Goal: Information Seeking & Learning: Compare options

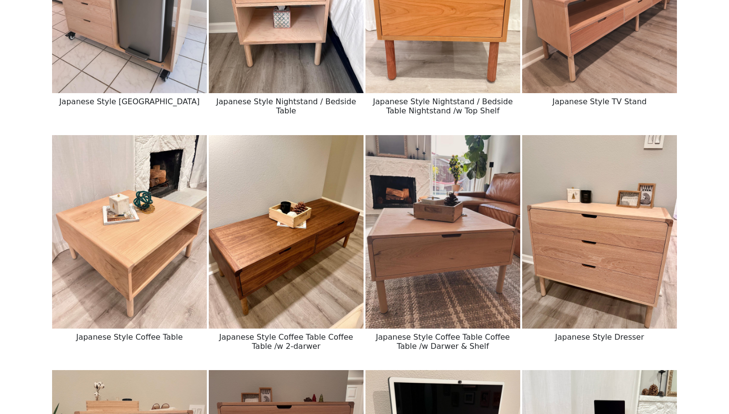
scroll to position [252, 0]
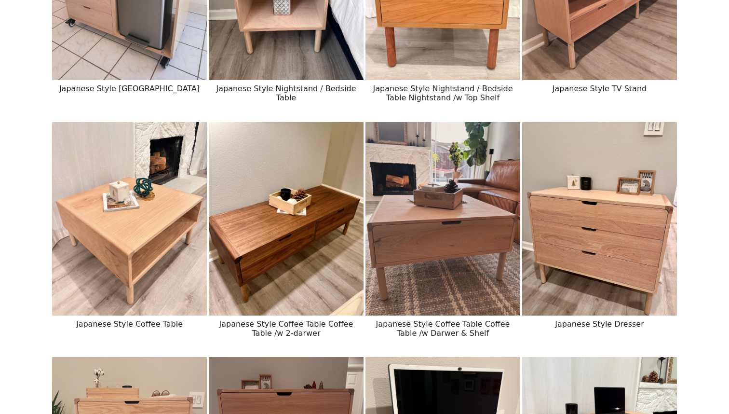
click at [290, 269] on img at bounding box center [286, 218] width 155 height 193
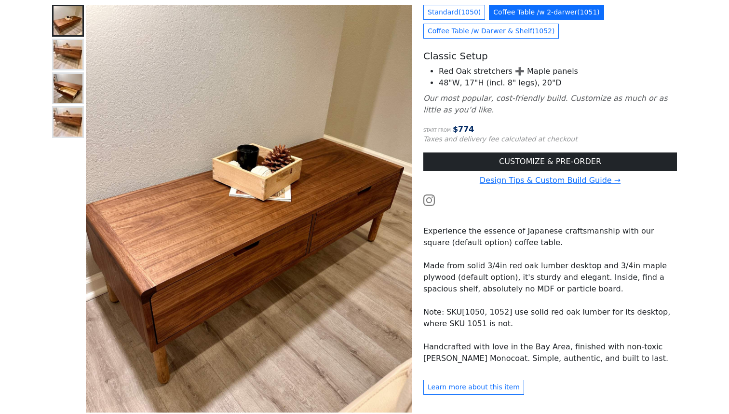
scroll to position [112, 0]
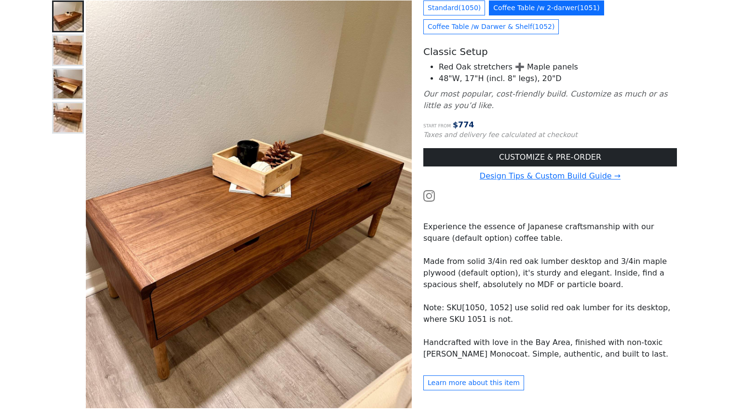
click at [69, 55] on img at bounding box center [68, 50] width 29 height 29
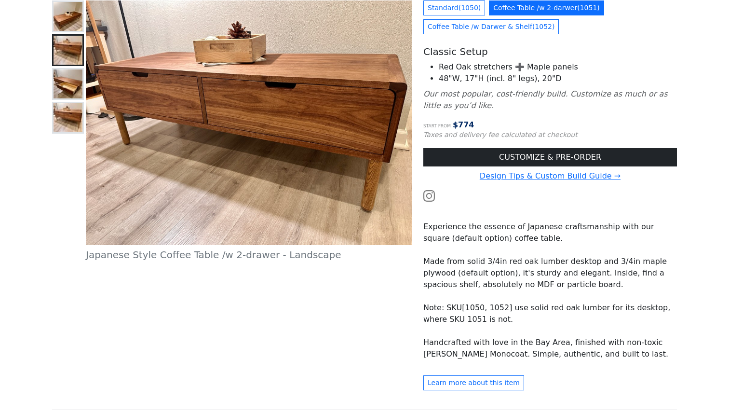
click at [69, 91] on img at bounding box center [68, 83] width 29 height 29
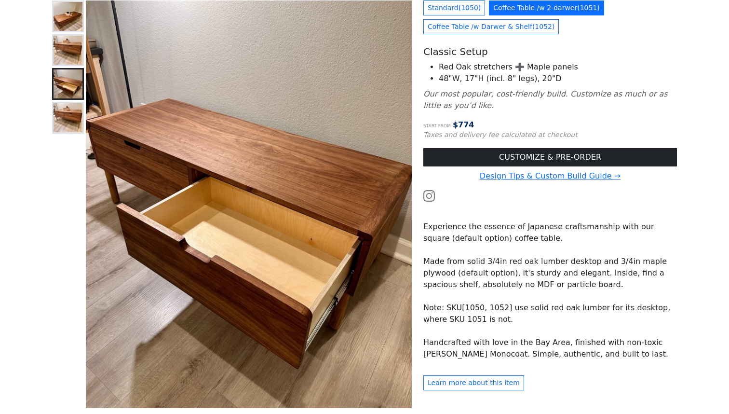
click at [61, 114] on img at bounding box center [68, 117] width 29 height 29
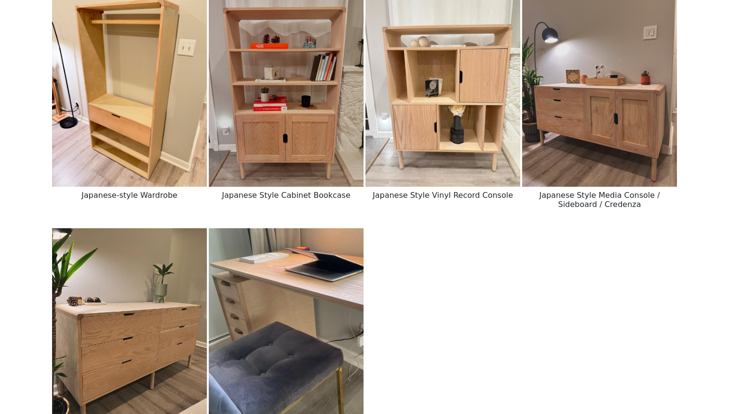
scroll to position [1089, 0]
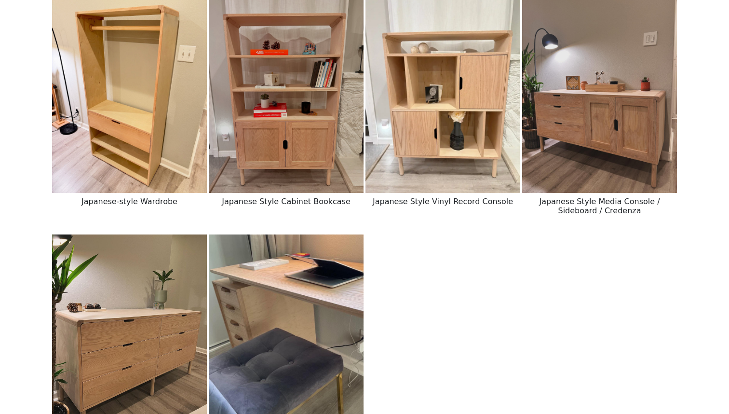
click at [183, 148] on img at bounding box center [129, 96] width 155 height 193
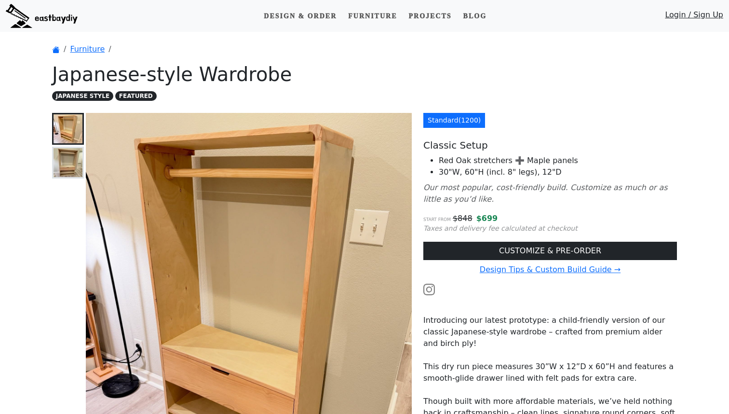
click at [61, 160] on img at bounding box center [68, 162] width 29 height 29
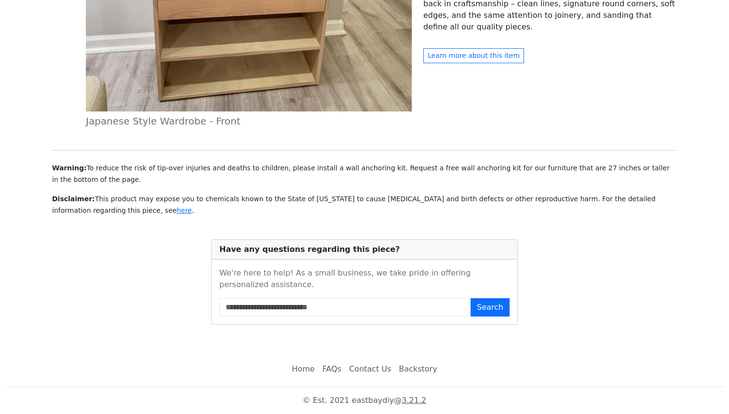
scroll to position [410, 0]
